Goal: Task Accomplishment & Management: Manage account settings

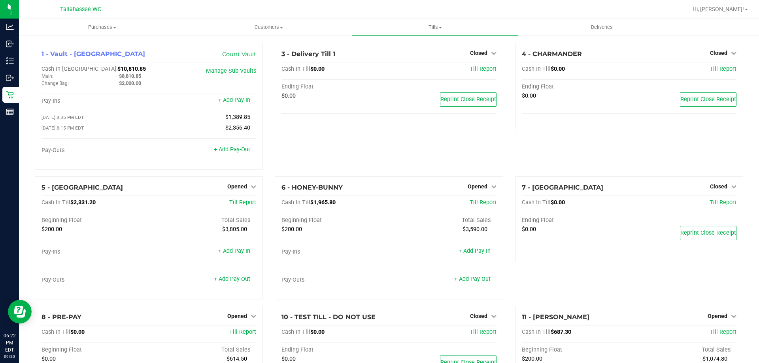
scroll to position [82, 0]
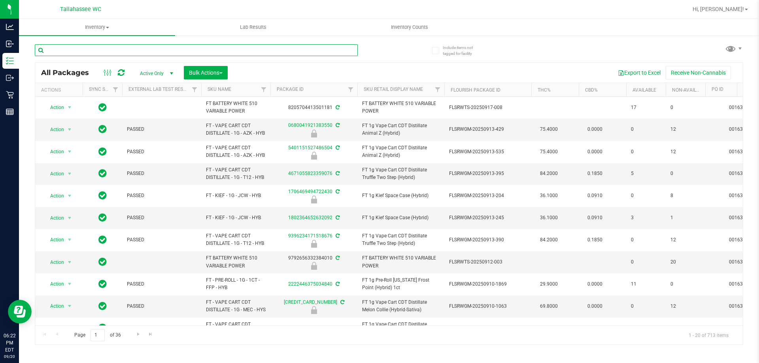
click at [85, 46] on input "text" at bounding box center [196, 50] width 323 height 12
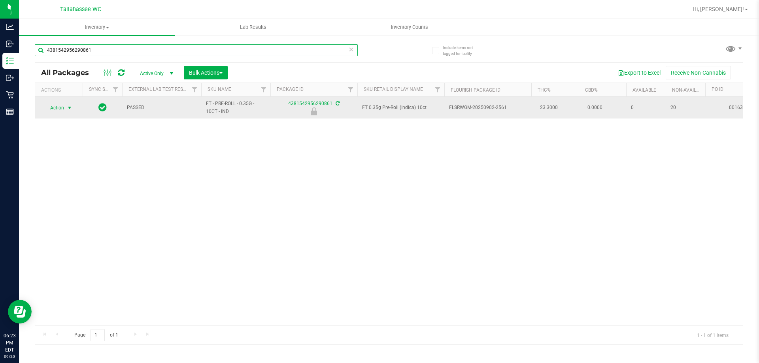
type input "4381542956290861"
click at [53, 107] on span "Action" at bounding box center [53, 107] width 21 height 11
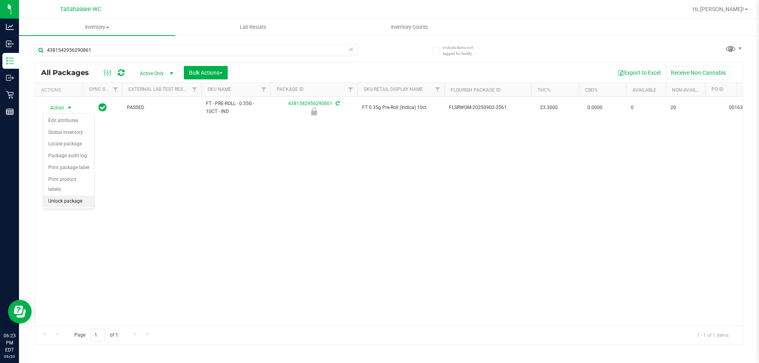
click at [70, 196] on li "Unlock package" at bounding box center [68, 202] width 51 height 12
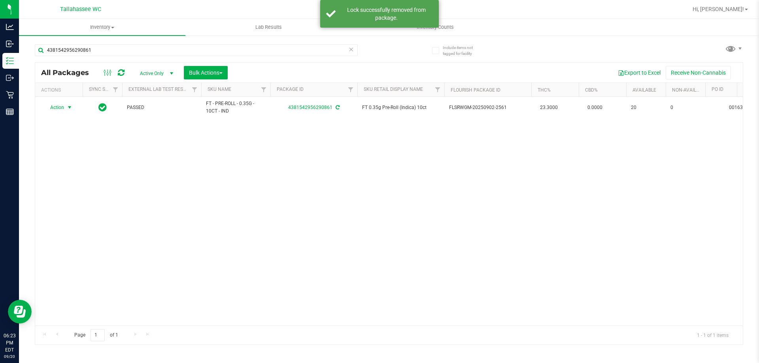
click at [68, 107] on span "select" at bounding box center [69, 107] width 6 height 6
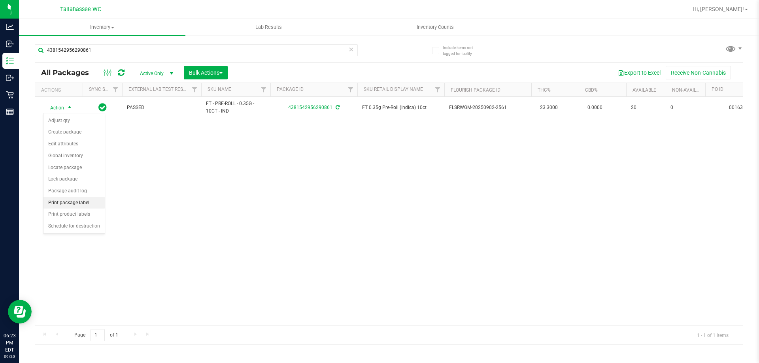
click at [61, 203] on li "Print package label" at bounding box center [73, 203] width 61 height 12
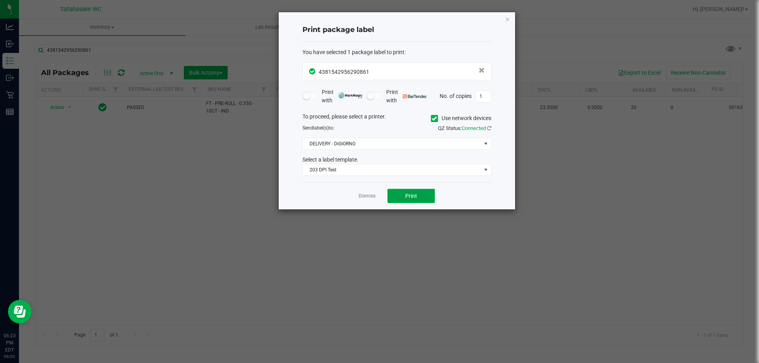
click at [397, 198] on button "Print" at bounding box center [410, 196] width 47 height 14
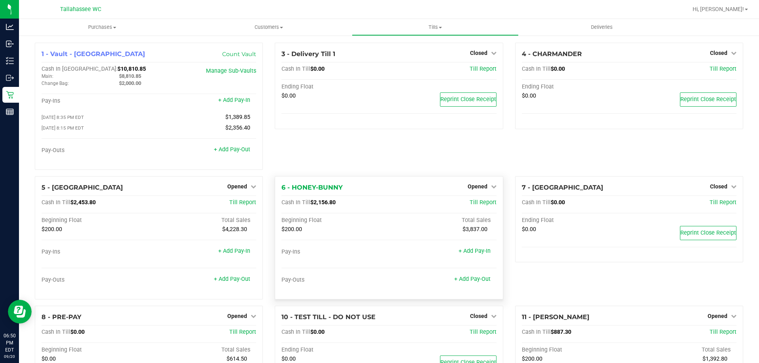
drag, startPoint x: 312, startPoint y: 203, endPoint x: 334, endPoint y: 203, distance: 22.1
click at [334, 203] on span "$2,156.80" at bounding box center [322, 202] width 25 height 7
copy span "2,156.80"
click at [485, 189] on link "Opened" at bounding box center [481, 186] width 29 height 6
click at [478, 202] on link "Close Till" at bounding box center [477, 203] width 21 height 6
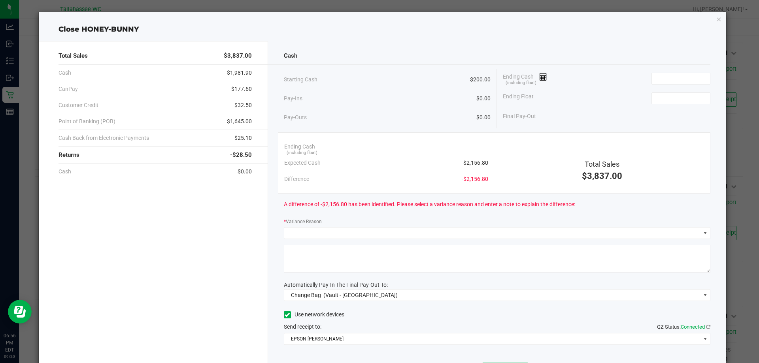
click at [470, 160] on span "$2,156.80" at bounding box center [475, 163] width 25 height 8
copy span "2,156.80"
click at [666, 80] on input at bounding box center [681, 78] width 58 height 11
paste input "2156.8"
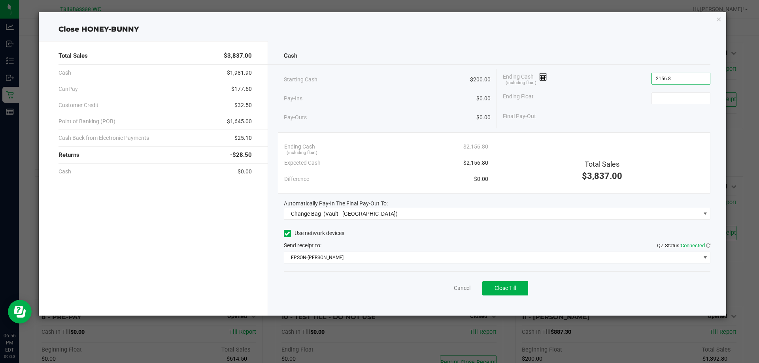
type input "$2,156.80"
click at [626, 89] on div "Ending Float" at bounding box center [606, 99] width 207 height 20
click at [243, 86] on span "$177.60" at bounding box center [241, 89] width 21 height 8
copy span "177.60"
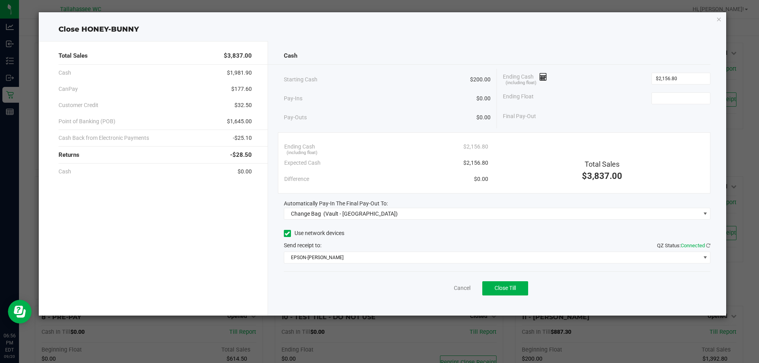
click at [244, 136] on span "-$25.10" at bounding box center [242, 138] width 19 height 8
copy span "25.10"
click at [245, 121] on span "$1,645.00" at bounding box center [239, 121] width 25 height 8
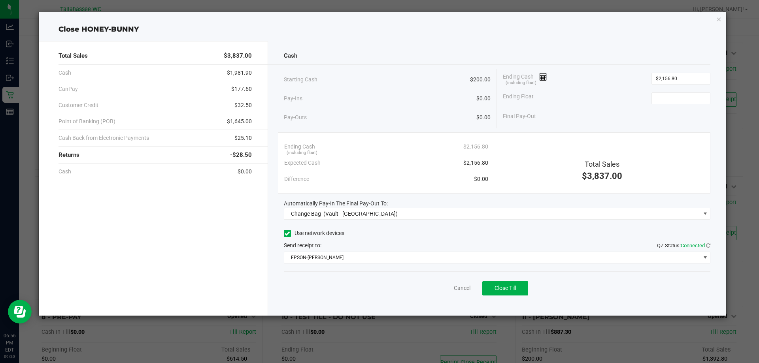
copy span "1,645.00"
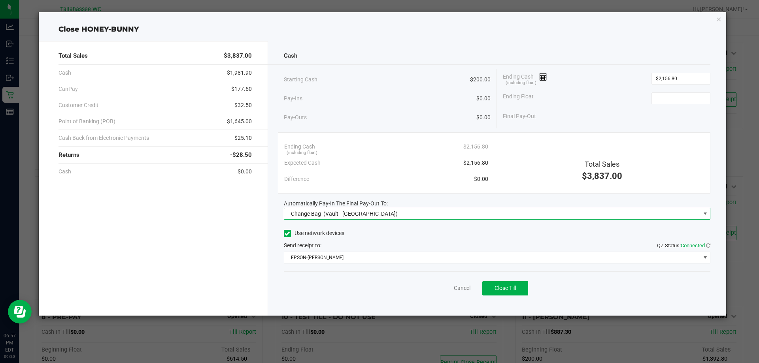
click at [402, 217] on span "Change Bag (Vault - Tallahassee)" at bounding box center [492, 213] width 416 height 11
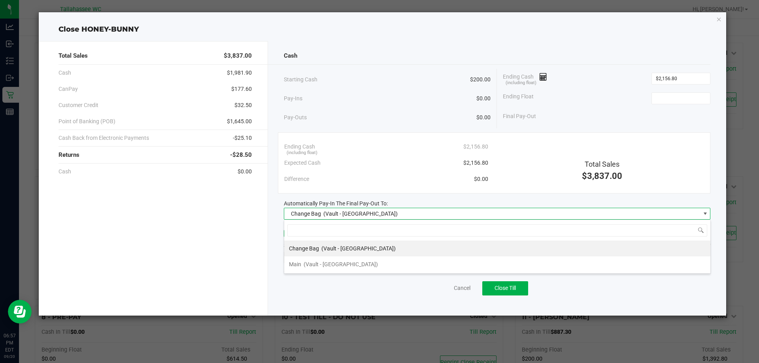
scroll to position [12, 426]
click at [345, 265] on span "(Vault - [GEOGRAPHIC_DATA])" at bounding box center [340, 264] width 74 height 6
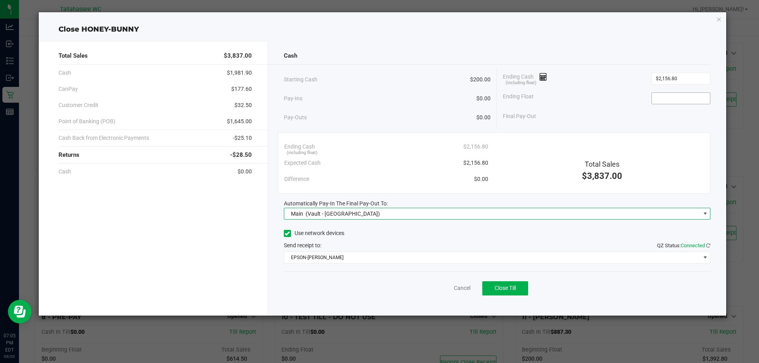
click at [672, 95] on input at bounding box center [681, 98] width 58 height 11
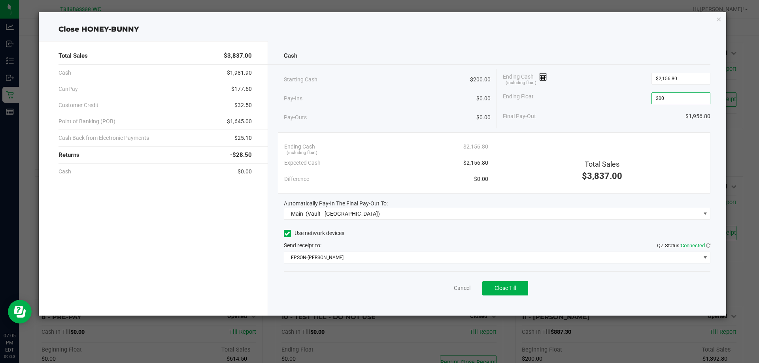
type input "$200.00"
click at [582, 79] on div "Ending Cash (including float) $2,156.80" at bounding box center [606, 79] width 207 height 20
click at [516, 291] on span "Close Till" at bounding box center [504, 288] width 21 height 6
click at [446, 286] on link "Dismiss" at bounding box center [444, 288] width 19 height 8
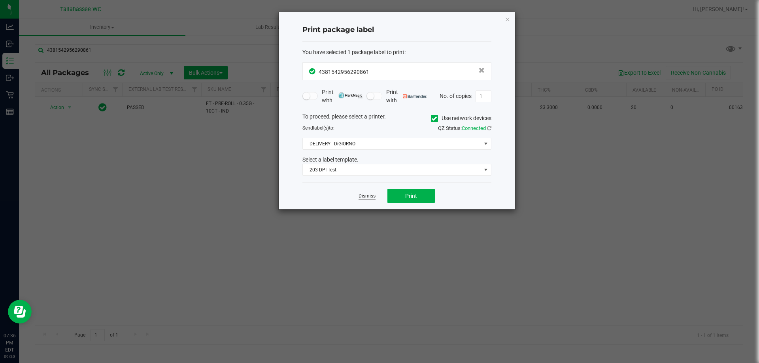
click at [375, 196] on link "Dismiss" at bounding box center [366, 196] width 17 height 7
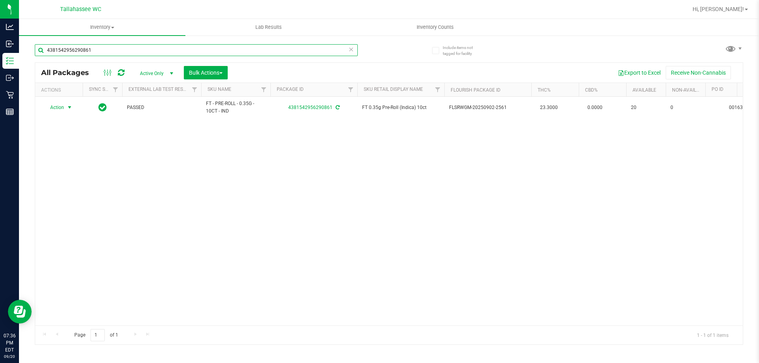
click at [119, 48] on input "4381542956290861" at bounding box center [196, 50] width 323 height 12
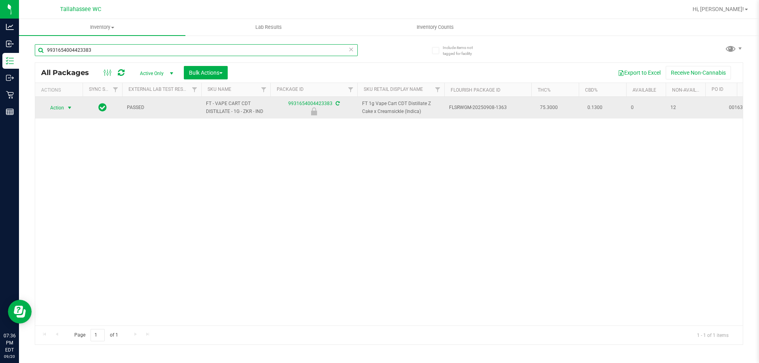
type input "9931654004423383"
click at [59, 109] on span "Action" at bounding box center [53, 107] width 21 height 11
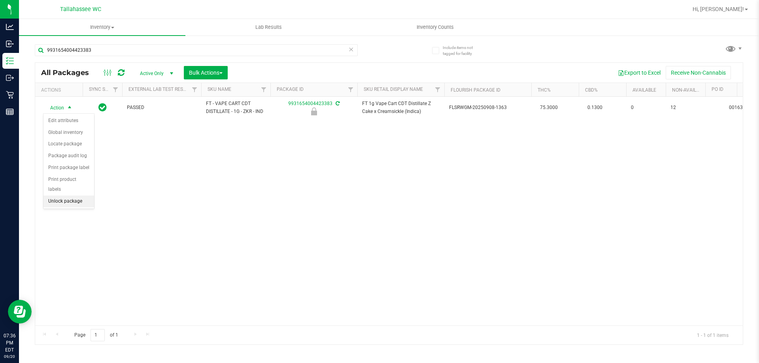
click at [64, 196] on li "Unlock package" at bounding box center [68, 202] width 51 height 12
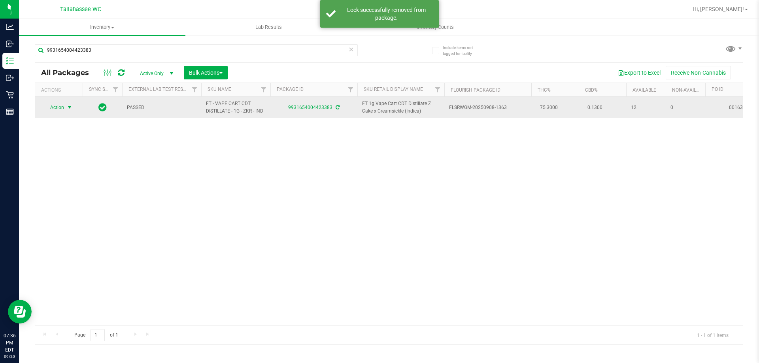
click at [70, 107] on span "select" at bounding box center [69, 107] width 6 height 6
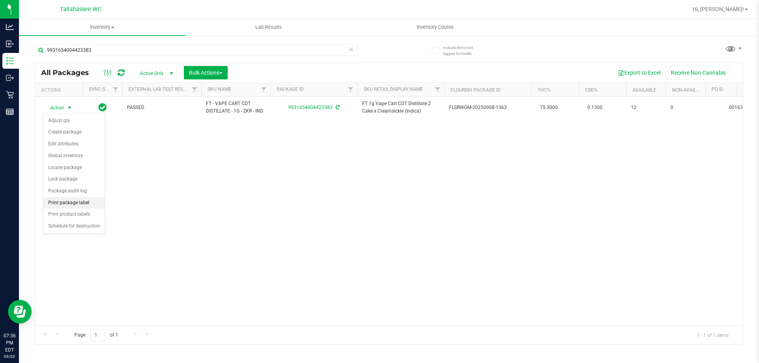
click at [67, 203] on li "Print package label" at bounding box center [73, 203] width 61 height 12
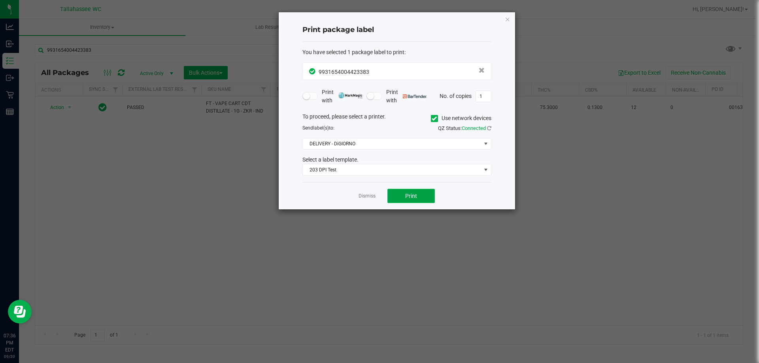
click at [415, 194] on span "Print" at bounding box center [411, 196] width 12 height 6
click at [364, 194] on link "Dismiss" at bounding box center [366, 196] width 17 height 7
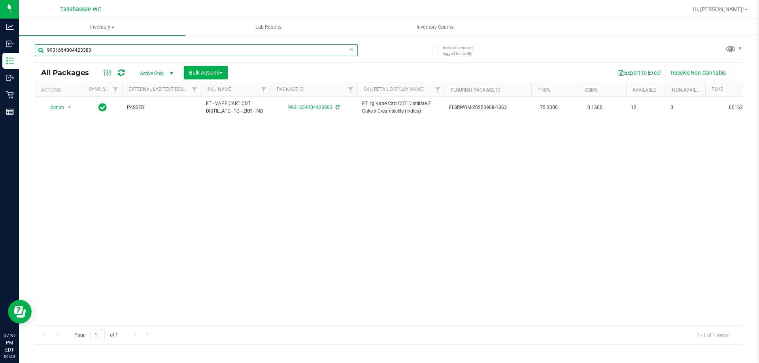
click at [108, 49] on input "9931654004423383" at bounding box center [196, 50] width 323 height 12
click at [83, 47] on input "9931654004423383" at bounding box center [196, 50] width 323 height 12
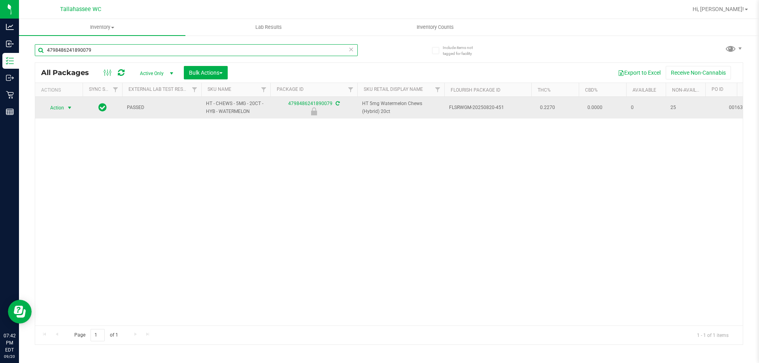
type input "4798486241890079"
click at [70, 109] on span "select" at bounding box center [69, 108] width 6 height 6
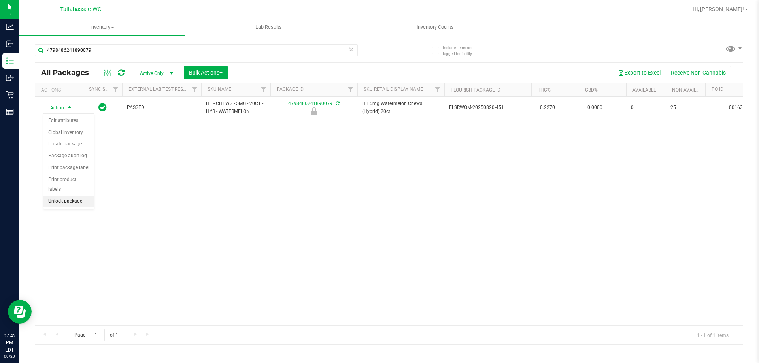
click at [78, 196] on li "Unlock package" at bounding box center [68, 202] width 51 height 12
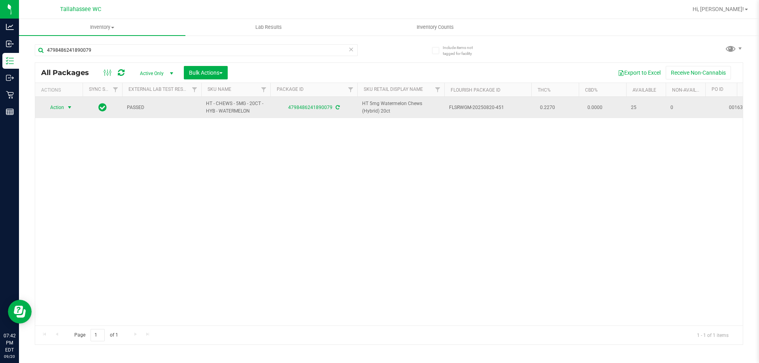
click at [66, 110] on span "select" at bounding box center [70, 107] width 10 height 11
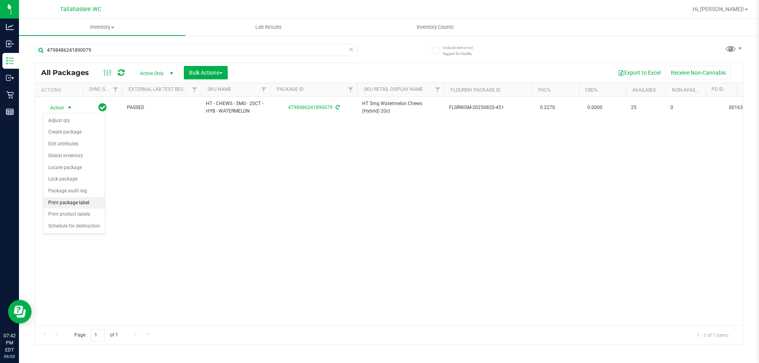
click at [77, 204] on li "Print package label" at bounding box center [73, 203] width 61 height 12
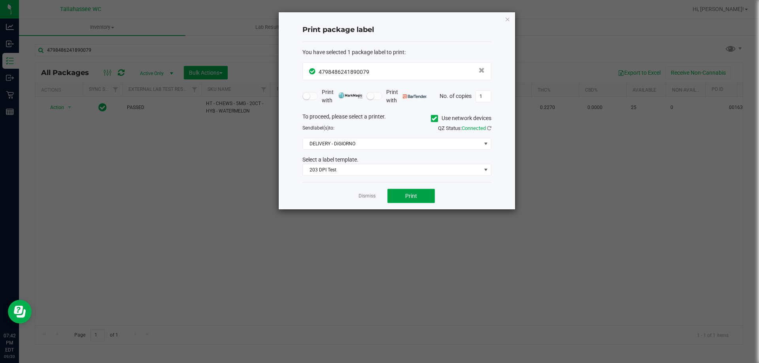
click at [427, 197] on button "Print" at bounding box center [410, 196] width 47 height 14
click at [510, 18] on div "Print package label You have selected 1 package label to print : 47984862418900…" at bounding box center [397, 110] width 236 height 197
click at [509, 19] on icon "button" at bounding box center [508, 18] width 6 height 9
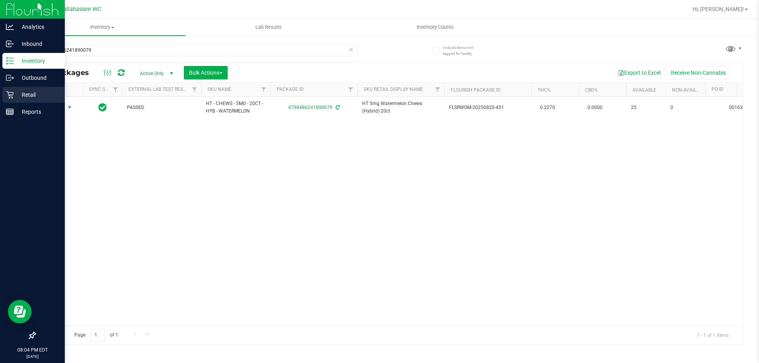
click at [21, 96] on p "Retail" at bounding box center [37, 94] width 47 height 9
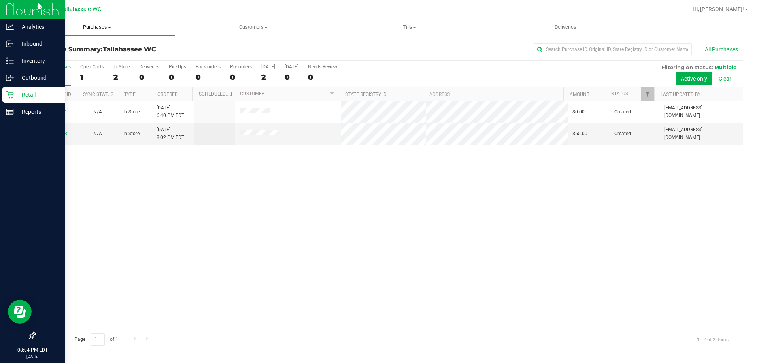
click at [100, 26] on span "Purchases" at bounding box center [97, 27] width 156 height 7
click at [20, 114] on p "Reports" at bounding box center [37, 111] width 47 height 9
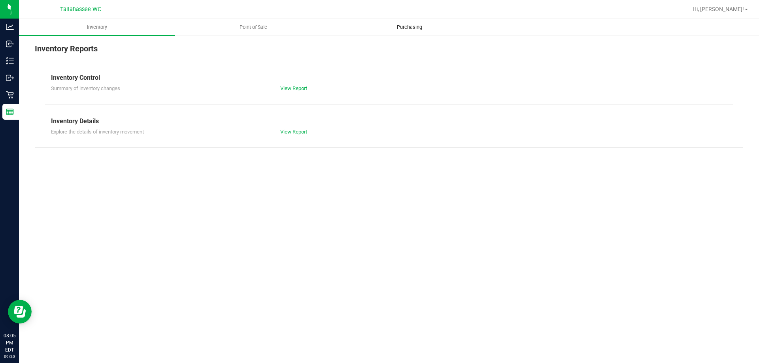
click at [415, 21] on uib-tab-heading "Purchasing" at bounding box center [409, 27] width 155 height 16
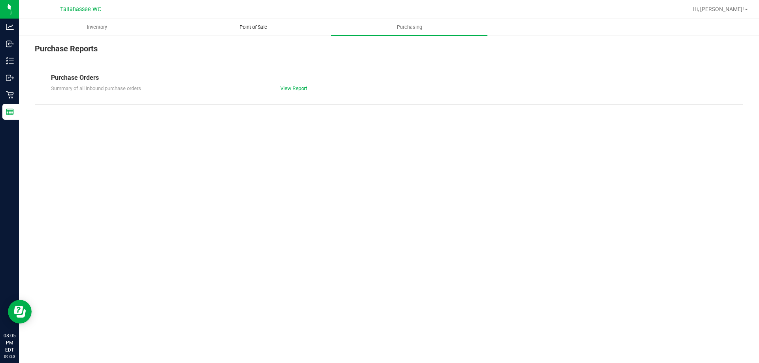
click at [264, 28] on span "Point of Sale" at bounding box center [253, 27] width 49 height 7
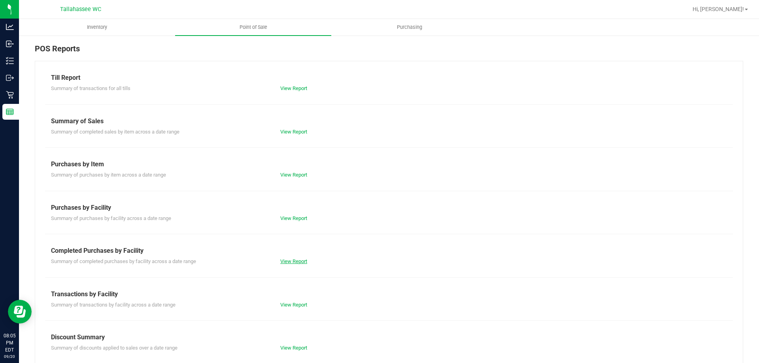
click at [295, 259] on link "View Report" at bounding box center [293, 261] width 27 height 6
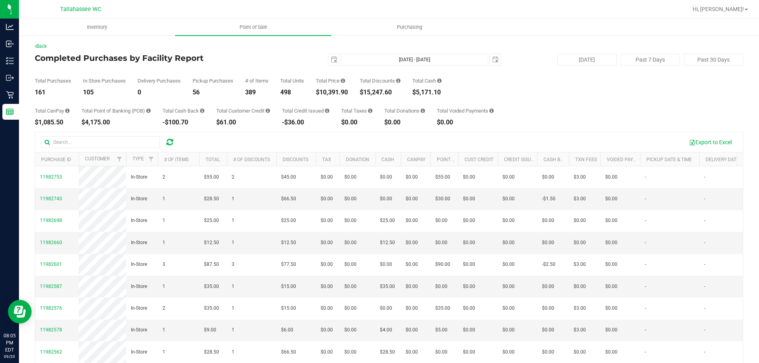
click at [40, 89] on div "161" at bounding box center [53, 92] width 36 height 6
copy div "161"
click at [285, 92] on div "498" at bounding box center [292, 92] width 24 height 6
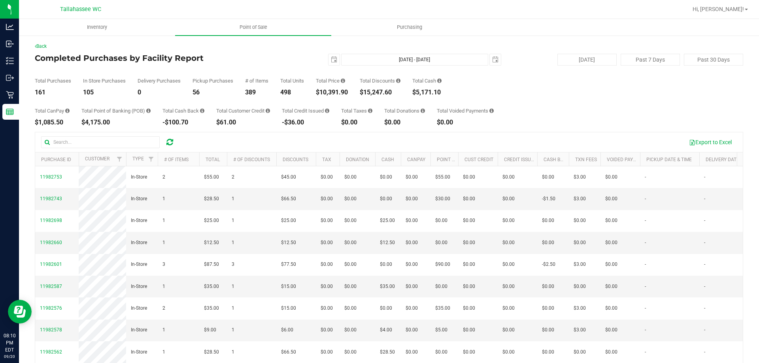
copy div "498"
click at [370, 90] on div "$15,247.60" at bounding box center [380, 92] width 41 height 6
copy div "15,247.60"
click at [331, 62] on span "select" at bounding box center [334, 60] width 6 height 6
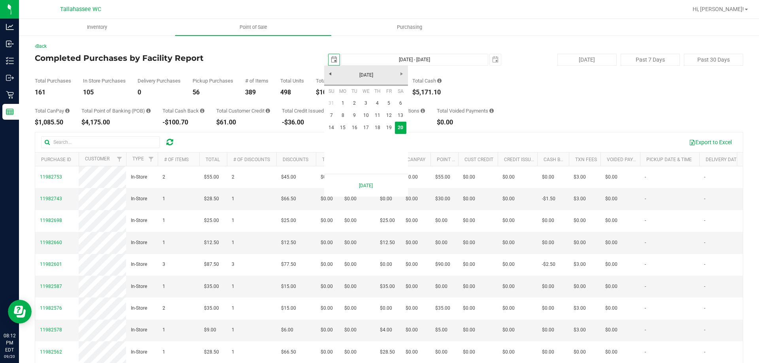
scroll to position [0, 20]
click at [329, 126] on link "14" at bounding box center [331, 128] width 11 height 12
type input "2025-09-14"
type input "Sep 14, 2025 - Sep 20, 2025"
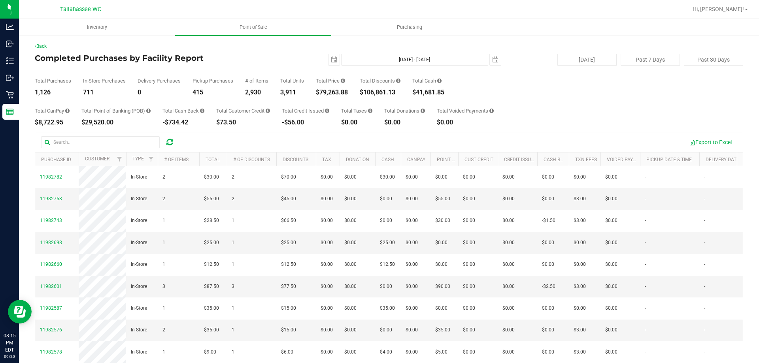
click at [341, 91] on div "$79,263.88" at bounding box center [332, 92] width 32 height 6
copy div "79,263.88"
click at [331, 60] on span "select" at bounding box center [334, 60] width 6 height 6
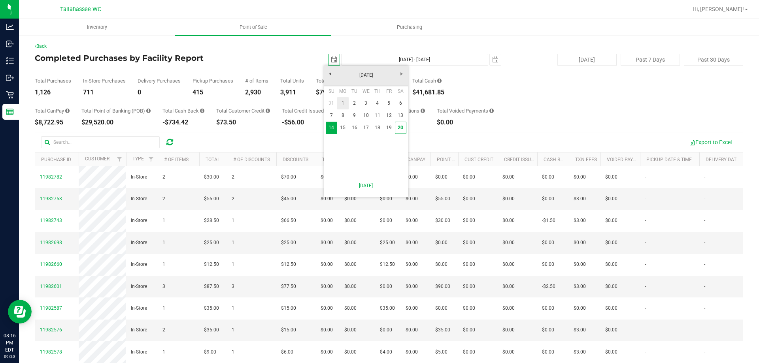
click at [340, 102] on link "1" at bounding box center [342, 103] width 11 height 12
type input "2025-09-01"
type input "Sep 1, 2025 - Sep 20, 2025"
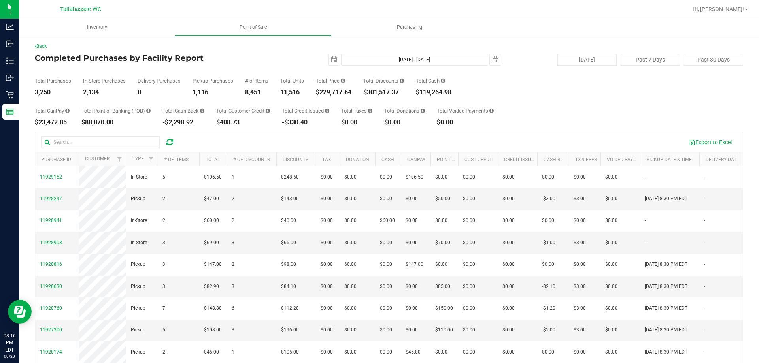
click at [337, 92] on div "$229,717.64" at bounding box center [334, 92] width 36 height 6
copy div "229,717.64"
click at [329, 64] on span "select" at bounding box center [333, 59] width 11 height 11
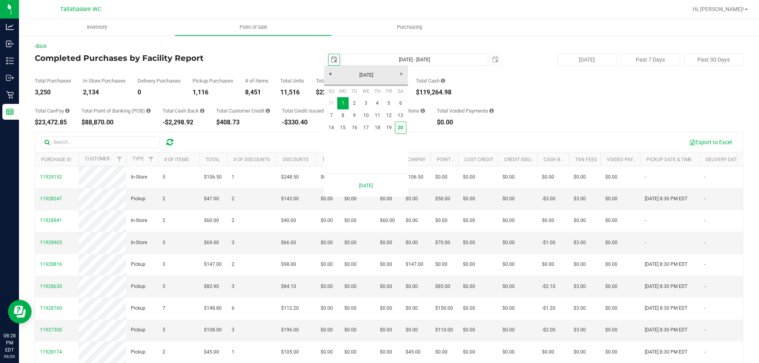
scroll to position [0, 20]
click at [400, 130] on link "20" at bounding box center [400, 128] width 11 height 12
type input "[DATE]"
type input "[DATE] - [DATE]"
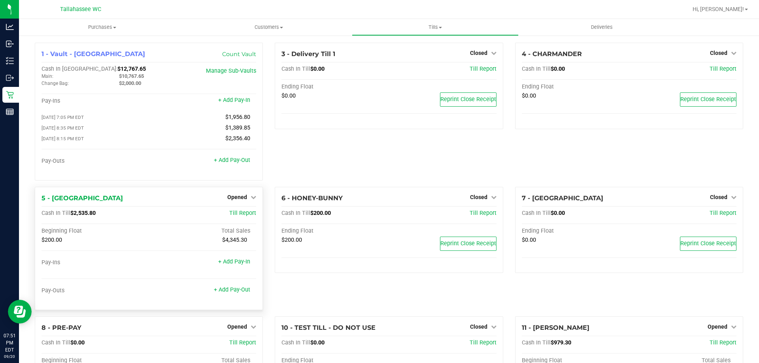
click at [90, 216] on span "$2,535.80" at bounding box center [82, 213] width 25 height 7
copy span "2,535.80"
click at [245, 200] on link "Opened" at bounding box center [241, 197] width 29 height 6
click at [221, 217] on div "Close Till" at bounding box center [238, 214] width 58 height 10
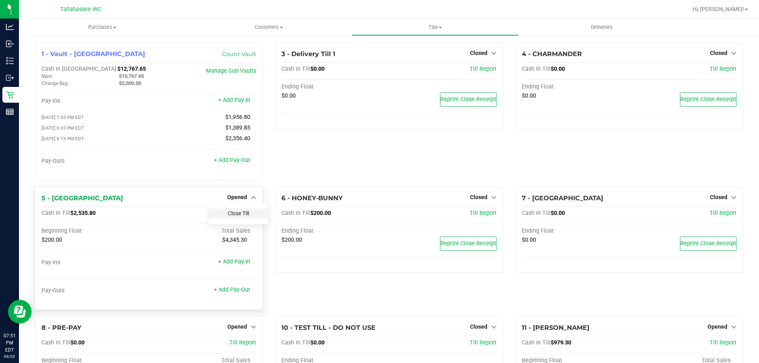
click at [243, 215] on link "Close Till" at bounding box center [238, 213] width 21 height 6
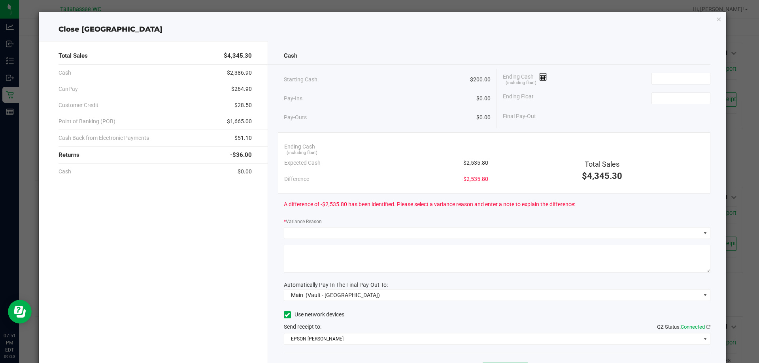
click at [473, 162] on span "$2,535.80" at bounding box center [475, 163] width 25 height 8
copy span "2,535.80"
click at [659, 79] on input at bounding box center [681, 78] width 58 height 11
paste input "2535.8"
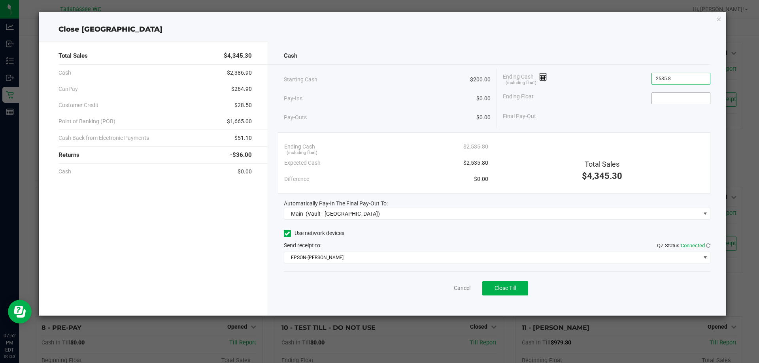
type input "$2,535.80"
click at [680, 97] on input at bounding box center [681, 98] width 58 height 11
type input "$200.00"
click at [592, 108] on div "Ending Cash (including float) $2,535.80 Ending Float $200.00 Final Pay-Out $2,3…" at bounding box center [603, 97] width 213 height 56
click at [611, 106] on div "Ending Float $200.00" at bounding box center [606, 99] width 207 height 20
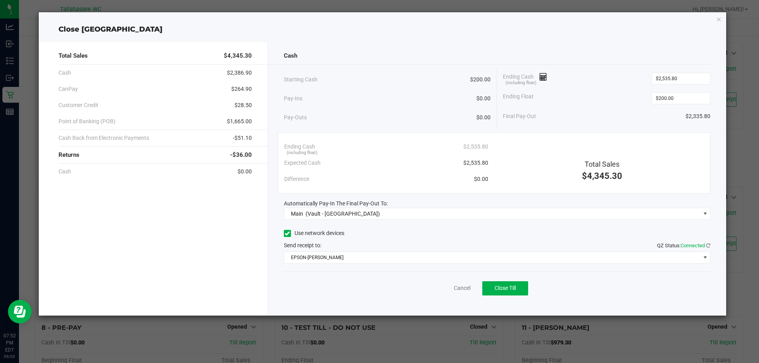
click at [245, 87] on span "$264.90" at bounding box center [241, 89] width 21 height 8
copy span "264.90"
click at [247, 124] on span "$1,665.00" at bounding box center [239, 121] width 25 height 8
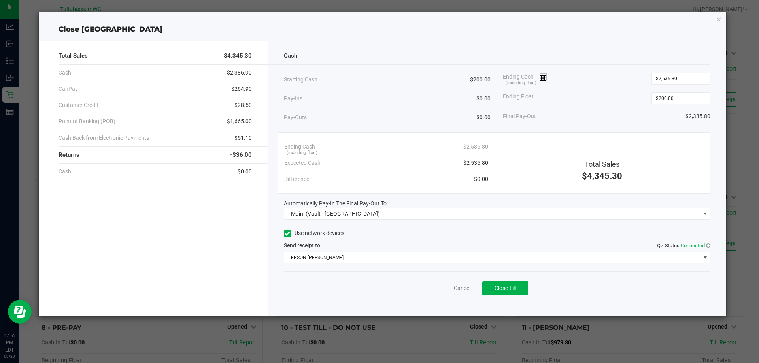
copy span "1,665.00"
click at [247, 138] on span "-$51.10" at bounding box center [242, 138] width 19 height 8
copy span "51.10"
click at [491, 288] on button "Close Till" at bounding box center [505, 288] width 46 height 14
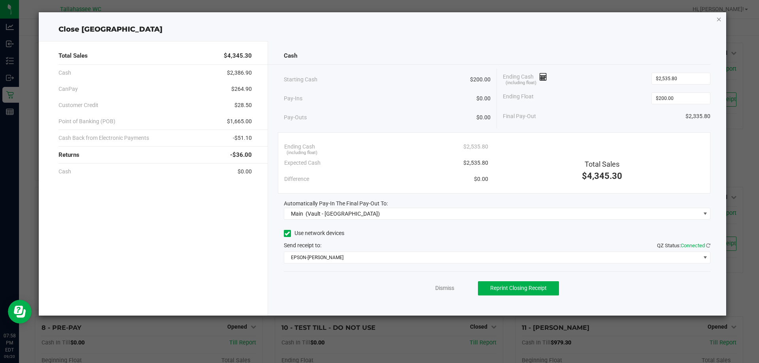
click at [720, 19] on icon "button" at bounding box center [719, 18] width 6 height 9
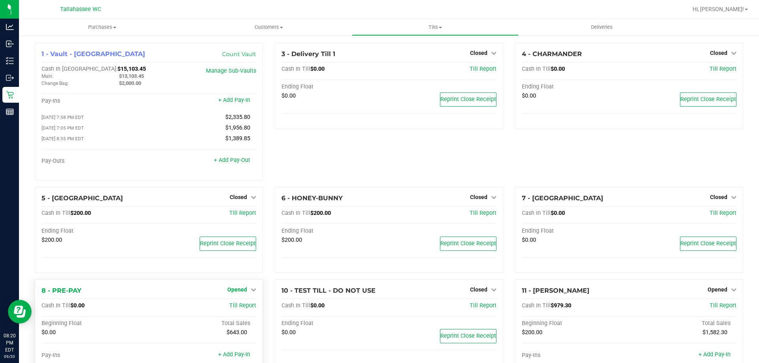
click at [245, 290] on link "Opened" at bounding box center [241, 290] width 29 height 6
click at [237, 309] on link "Close Till" at bounding box center [238, 306] width 21 height 6
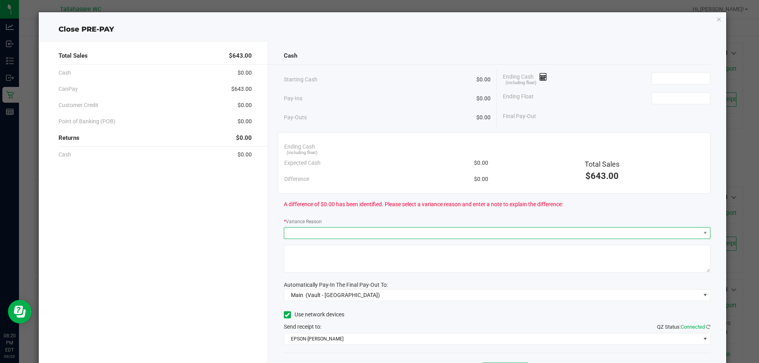
click at [300, 232] on span at bounding box center [492, 233] width 416 height 11
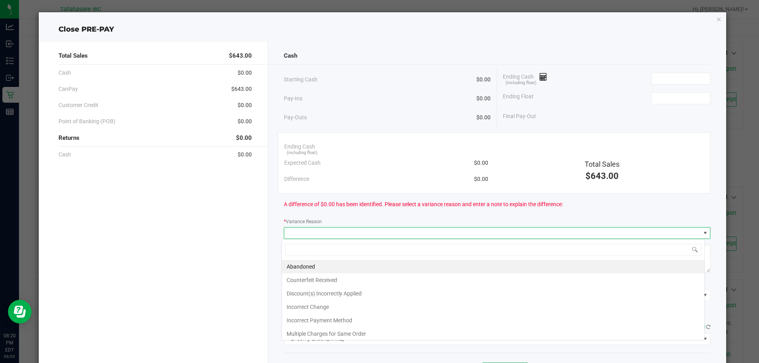
scroll to position [12, 423]
click at [300, 232] on span at bounding box center [492, 233] width 416 height 11
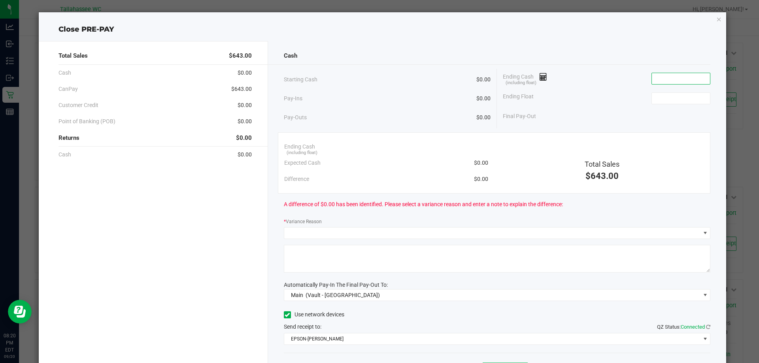
click at [666, 76] on input at bounding box center [681, 78] width 58 height 11
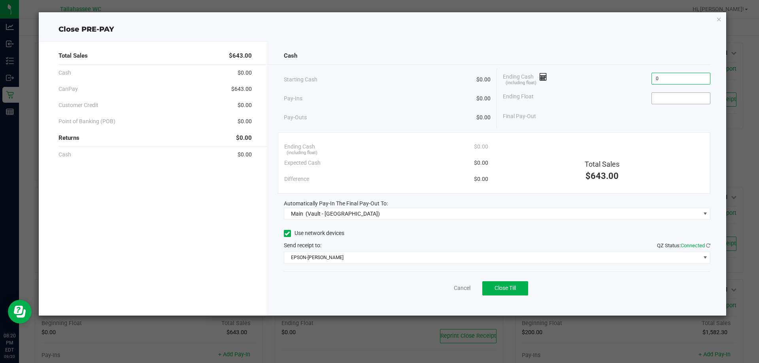
type input "$0.00"
click at [689, 95] on input at bounding box center [681, 98] width 58 height 11
type input "$0.00"
click at [608, 114] on div "Final Pay-Out $0.00" at bounding box center [606, 116] width 207 height 16
click at [242, 88] on span "$643.00" at bounding box center [241, 89] width 21 height 8
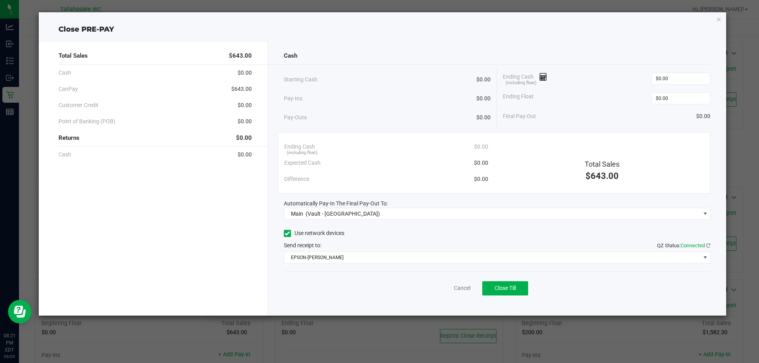
click at [242, 88] on span "$643.00" at bounding box center [241, 89] width 21 height 8
copy span "643.00"
click at [597, 175] on span "$643.00" at bounding box center [601, 176] width 33 height 10
copy span "643.00"
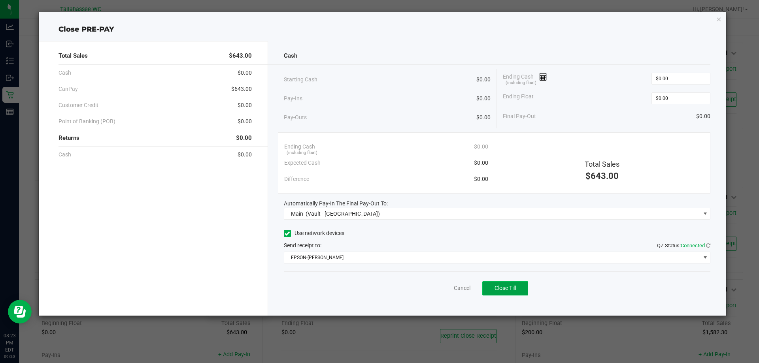
click at [511, 290] on span "Close Till" at bounding box center [504, 288] width 21 height 6
click at [444, 286] on link "Dismiss" at bounding box center [444, 288] width 19 height 8
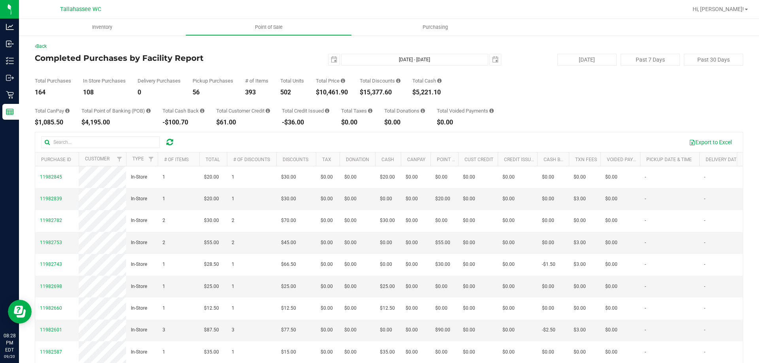
click at [434, 92] on div "$5,221.10" at bounding box center [426, 92] width 29 height 6
copy div "5,221.10"
click at [87, 121] on div "$4,195.00" at bounding box center [115, 122] width 69 height 6
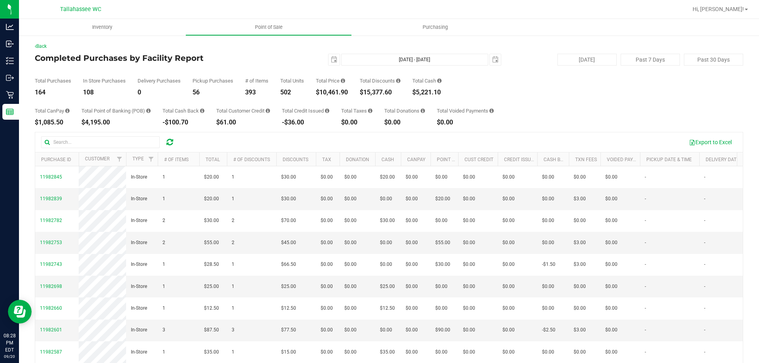
copy div "4,195.00"
click at [331, 64] on span "select" at bounding box center [333, 59] width 11 height 11
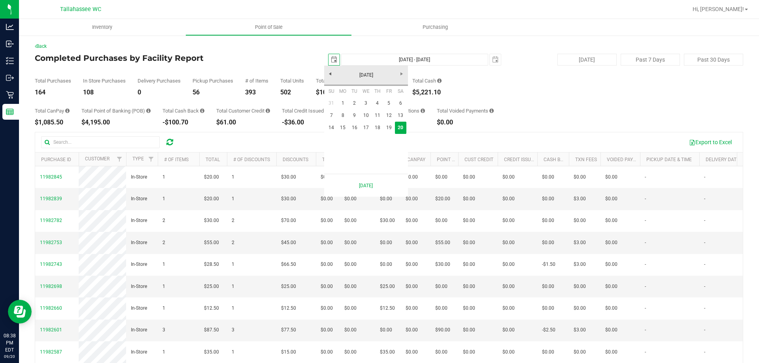
scroll to position [0, 20]
click at [402, 126] on link "20" at bounding box center [400, 128] width 11 height 12
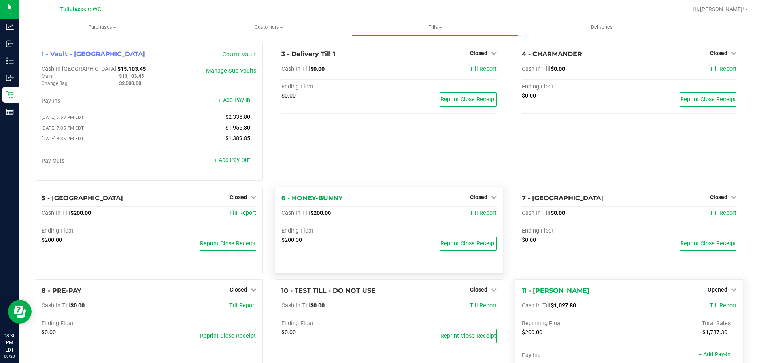
click at [563, 267] on div at bounding box center [629, 264] width 215 height 6
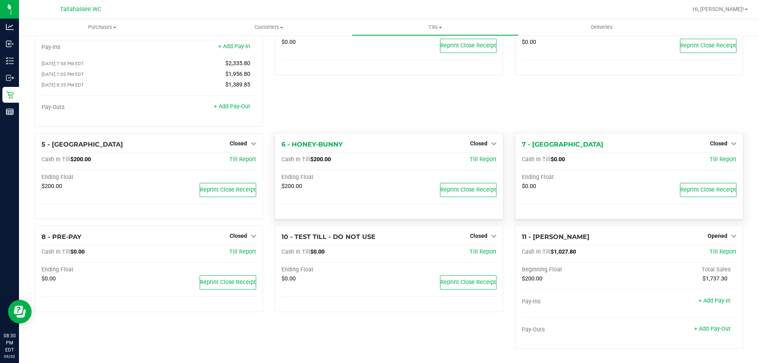
scroll to position [56, 0]
click at [560, 252] on span "$1,027.80" at bounding box center [562, 252] width 25 height 7
copy span "1,027.80"
click at [720, 232] on div "Opened" at bounding box center [721, 235] width 29 height 9
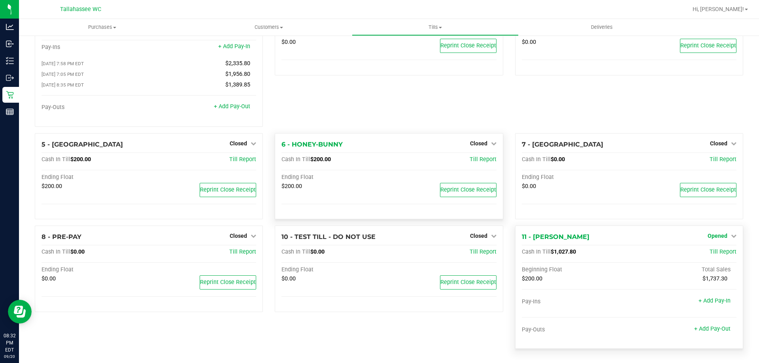
click at [714, 236] on span "Opened" at bounding box center [717, 236] width 20 height 6
click at [698, 254] on div "Close Till" at bounding box center [718, 253] width 58 height 10
click at [707, 252] on link "Close Till" at bounding box center [717, 252] width 21 height 6
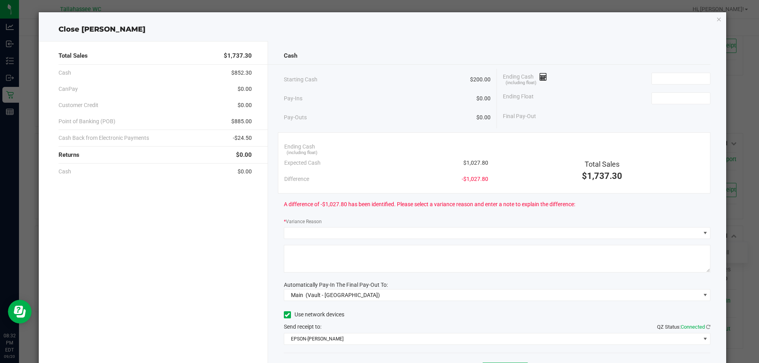
click at [474, 163] on span "$1,027.80" at bounding box center [475, 163] width 25 height 8
copy span "1,027.80"
click at [664, 81] on input at bounding box center [681, 78] width 58 height 11
paste input "1027.8"
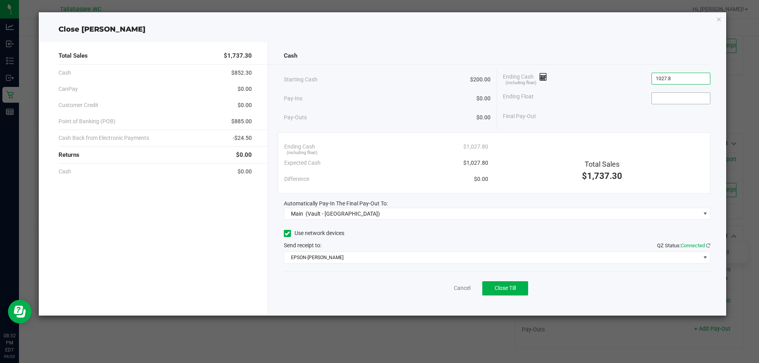
type input "$1,027.80"
click at [667, 96] on input at bounding box center [681, 98] width 58 height 11
type input "$200.00"
click at [615, 111] on div "Final Pay-Out $827.80" at bounding box center [606, 116] width 207 height 16
click at [247, 121] on span "$885.00" at bounding box center [241, 121] width 21 height 8
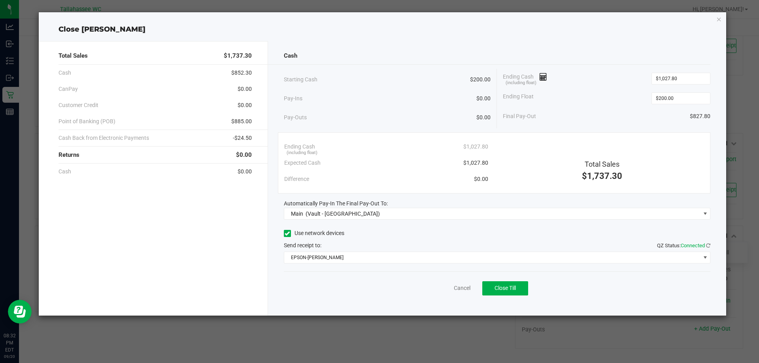
click at [247, 121] on span "$885.00" at bounding box center [241, 121] width 21 height 8
copy span "885.00"
click at [245, 135] on span "-$24.50" at bounding box center [242, 138] width 19 height 8
copy span "24.50"
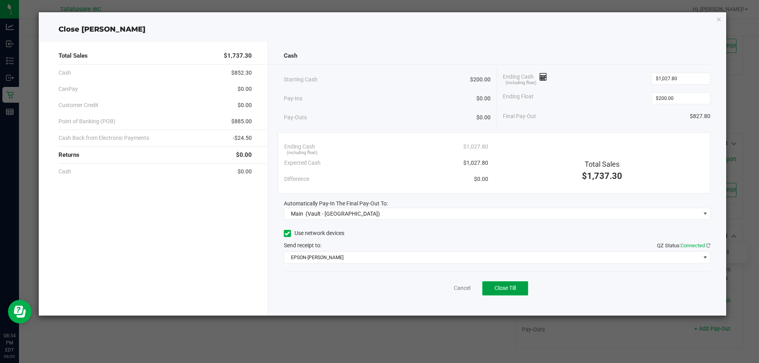
click at [511, 287] on span "Close Till" at bounding box center [504, 288] width 21 height 6
click at [719, 19] on icon "button" at bounding box center [719, 18] width 6 height 9
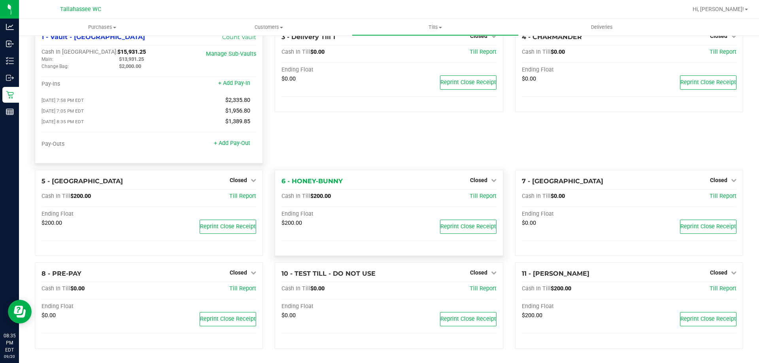
scroll to position [0, 0]
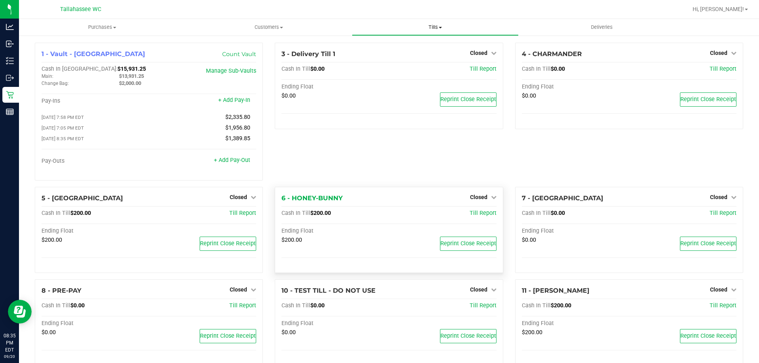
click at [434, 24] on span "Tills" at bounding box center [435, 27] width 166 height 7
click at [409, 58] on span "Reconcile e-payments" at bounding box center [391, 57] width 79 height 7
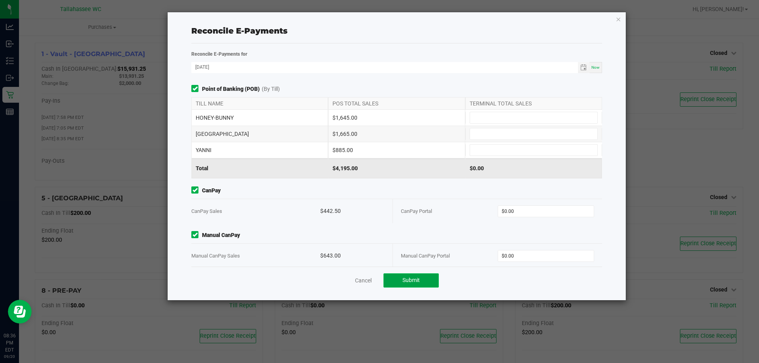
click at [417, 279] on span "Submit" at bounding box center [410, 280] width 17 height 6
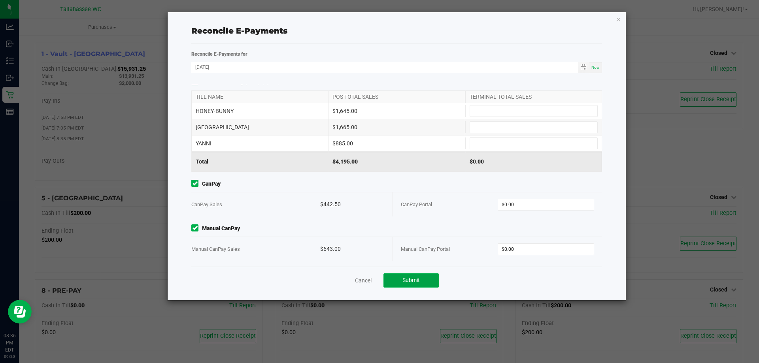
scroll to position [8, 0]
click at [336, 246] on div "$643.00" at bounding box center [352, 248] width 64 height 24
copy div "643.00"
click at [519, 248] on input "0" at bounding box center [546, 247] width 96 height 11
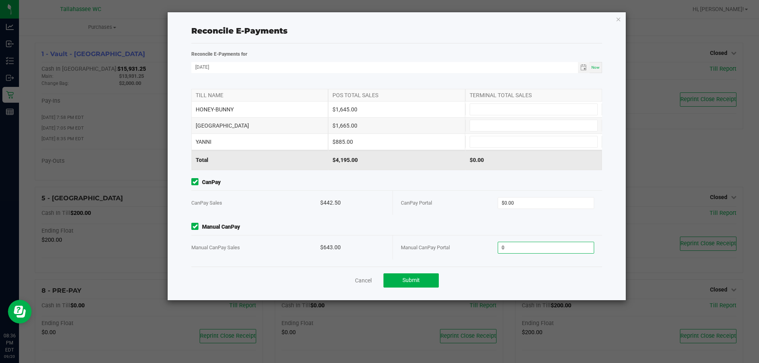
paste input "643"
type input "$643.00"
click at [333, 200] on div "$442.50" at bounding box center [352, 203] width 64 height 24
copy div "442.50"
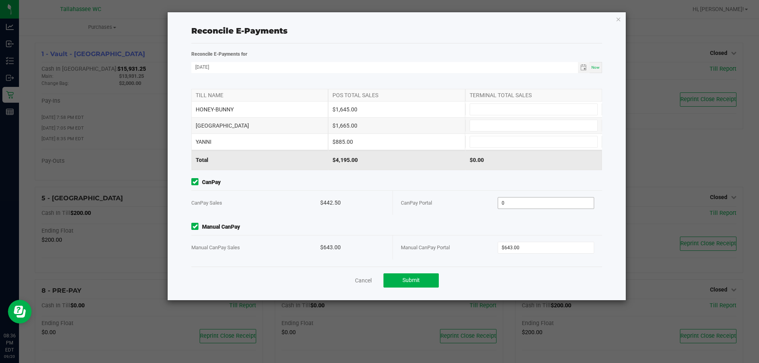
click at [533, 205] on input "0" at bounding box center [546, 203] width 96 height 11
click at [527, 205] on input "0" at bounding box center [546, 203] width 96 height 11
click at [333, 200] on div "$442.50" at bounding box center [352, 203] width 64 height 24
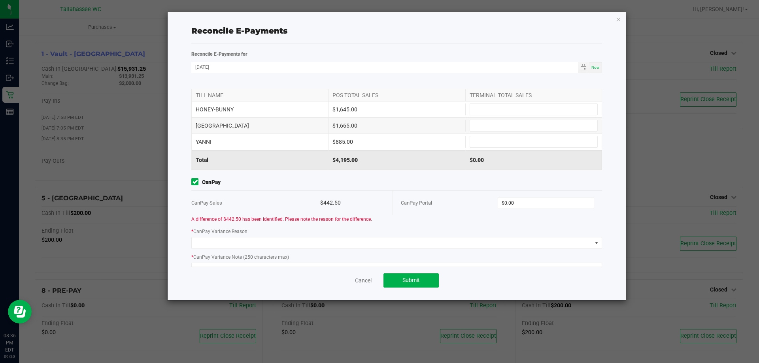
click at [333, 200] on div "$442.50" at bounding box center [352, 203] width 64 height 24
copy div "442.50"
click at [515, 200] on input "0" at bounding box center [546, 203] width 96 height 11
paste input "442.5"
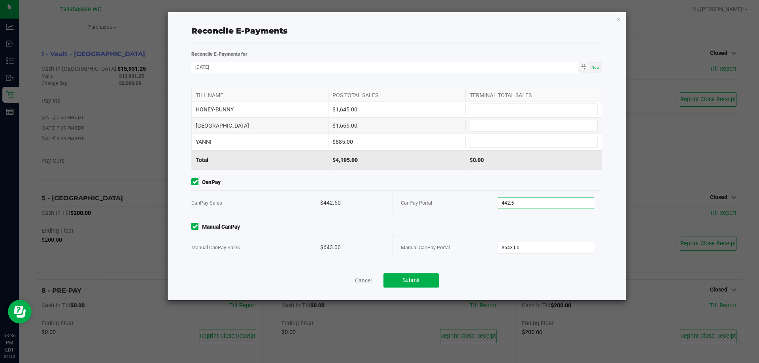
type input "$442.50"
click at [513, 185] on span "CanPay" at bounding box center [396, 182] width 411 height 8
click at [347, 110] on div "$1,645.00" at bounding box center [396, 110] width 137 height 16
copy div "1,645.00"
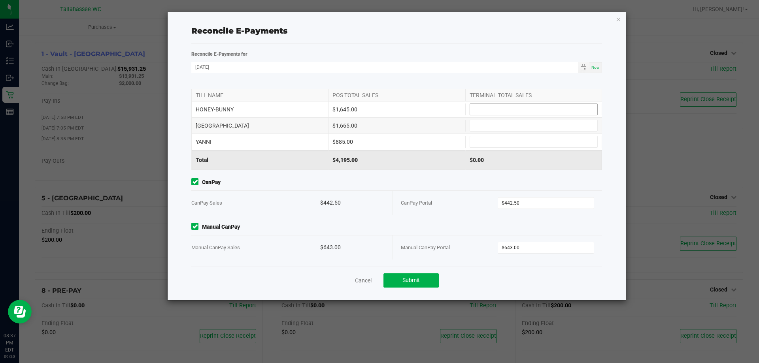
click at [519, 105] on input at bounding box center [533, 109] width 127 height 11
paste input "1645"
type input "$1,645.00"
click at [351, 128] on div "$1,665.00" at bounding box center [396, 126] width 137 height 16
click at [351, 127] on div "$1,665.00" at bounding box center [396, 126] width 137 height 16
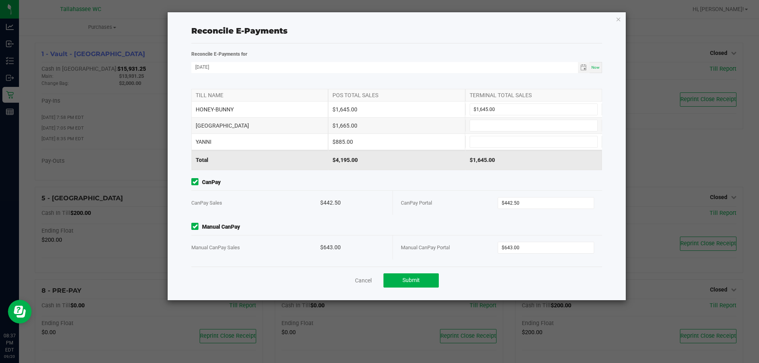
copy div "1,665.00"
click at [530, 124] on input at bounding box center [533, 125] width 127 height 11
paste input "1665"
type input "$1,665.00"
click at [342, 143] on div "$885.00" at bounding box center [396, 142] width 137 height 16
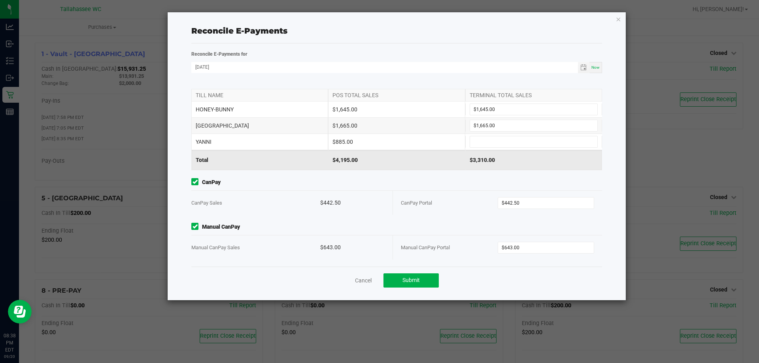
click at [342, 143] on div "$885.00" at bounding box center [396, 142] width 137 height 16
copy div "885.00"
click at [477, 143] on input at bounding box center [533, 141] width 127 height 11
paste input "885"
type input "$885.00"
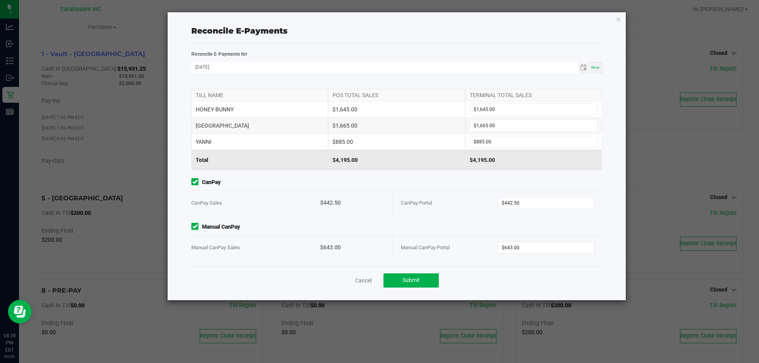
click at [452, 188] on div "CanPay CanPay Sales $442.50 CanPay Portal $442.50" at bounding box center [396, 196] width 422 height 37
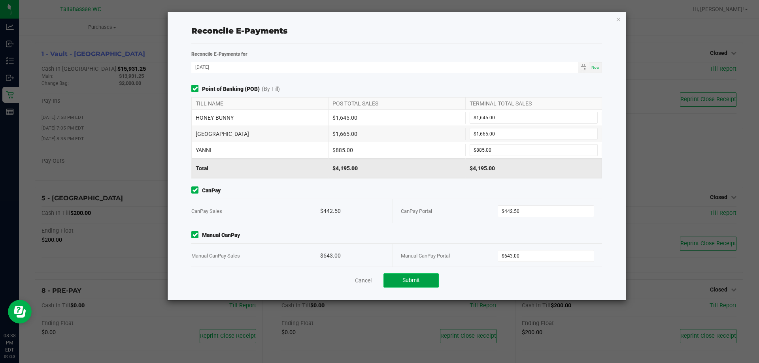
click at [416, 283] on span "Submit" at bounding box center [410, 280] width 17 height 6
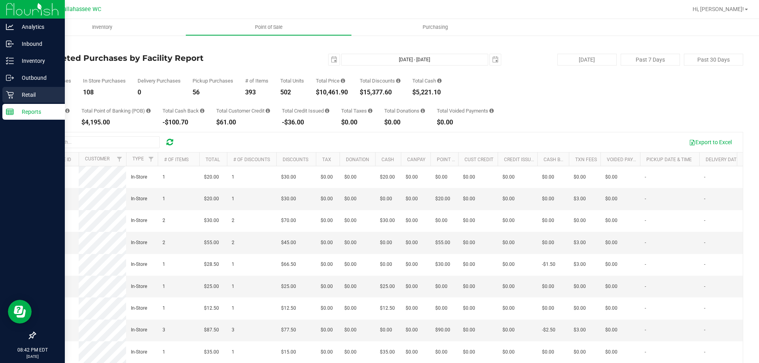
click at [13, 94] on icon at bounding box center [10, 95] width 8 height 8
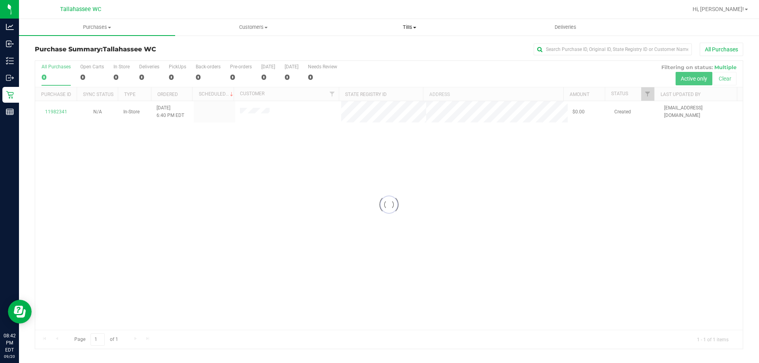
click at [405, 25] on span "Tills" at bounding box center [409, 27] width 155 height 7
click at [355, 43] on li "Manage tills" at bounding box center [409, 47] width 156 height 9
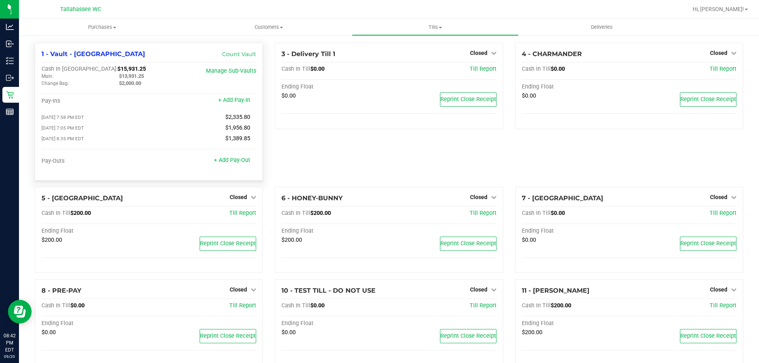
click at [117, 68] on span "$15,931.25" at bounding box center [131, 69] width 28 height 7
copy span "15,931.25"
